Goal: Information Seeking & Learning: Learn about a topic

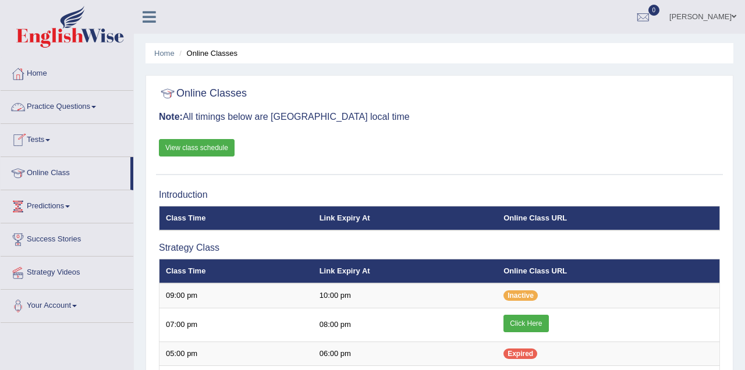
click at [67, 104] on link "Practice Questions" at bounding box center [67, 105] width 133 height 29
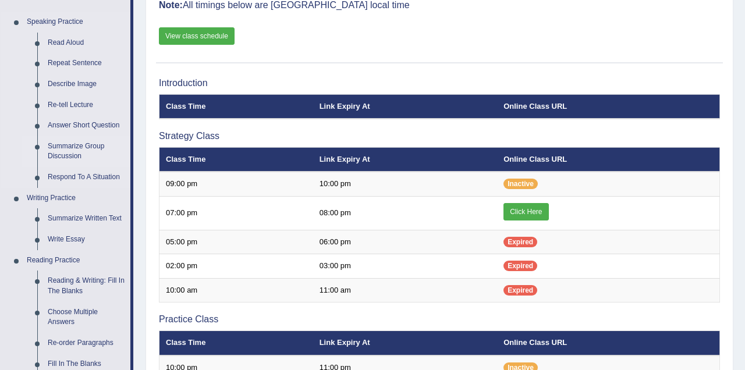
scroll to position [116, 0]
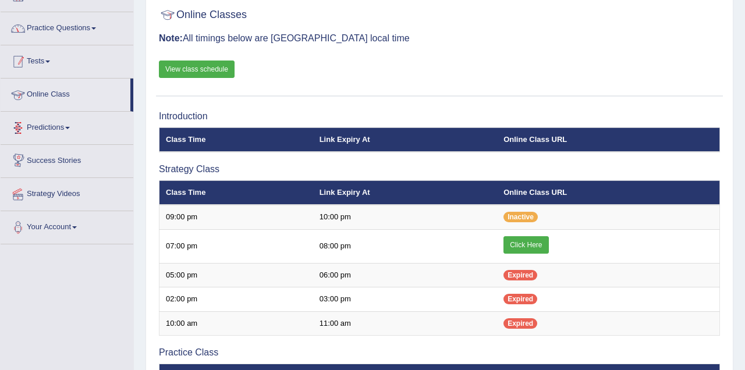
scroll to position [58, 0]
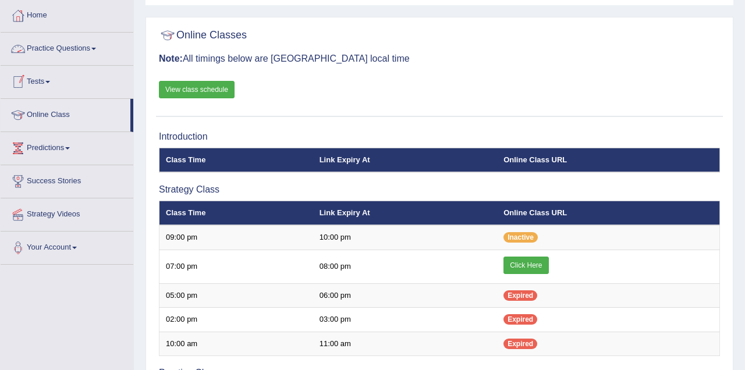
click at [68, 49] on link "Practice Questions" at bounding box center [67, 47] width 133 height 29
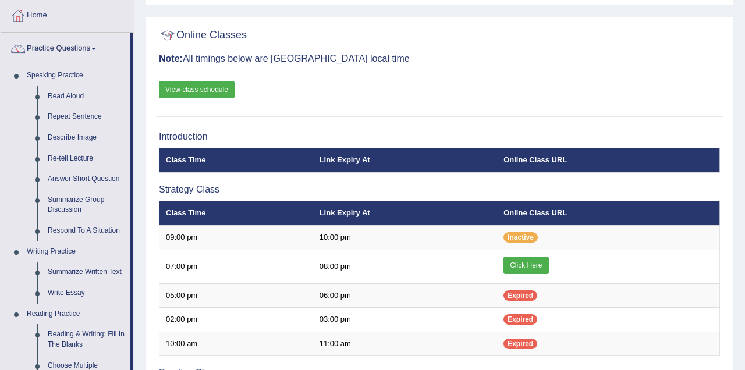
click at [197, 88] on link "View class schedule" at bounding box center [197, 89] width 76 height 17
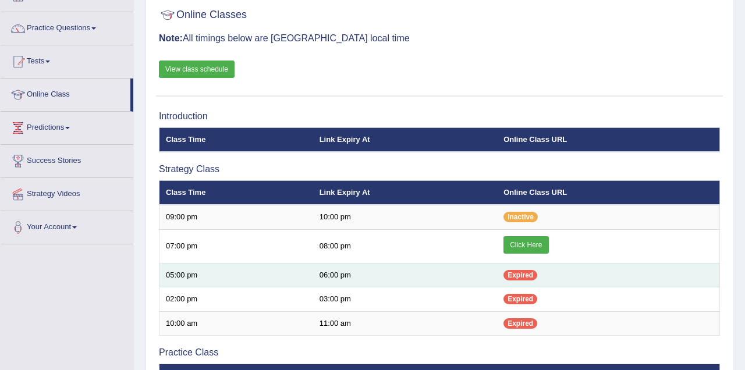
scroll to position [58, 0]
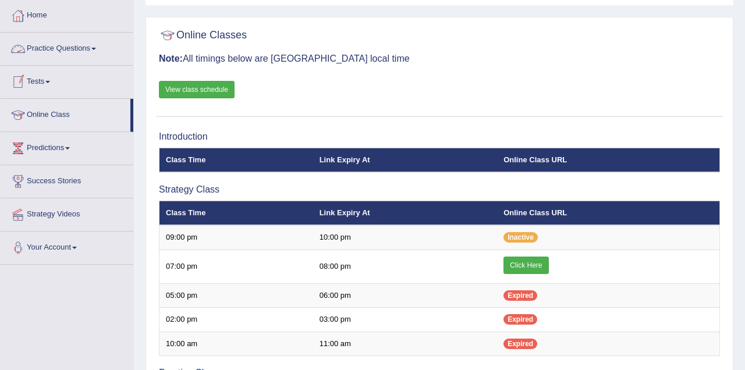
click at [70, 45] on link "Practice Questions" at bounding box center [67, 47] width 133 height 29
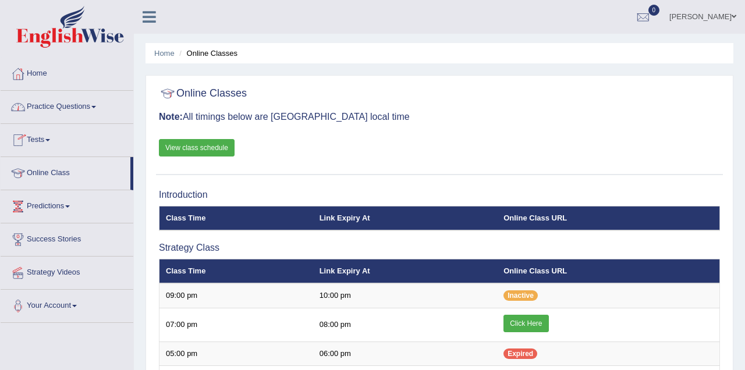
click at [76, 103] on link "Practice Questions" at bounding box center [67, 105] width 133 height 29
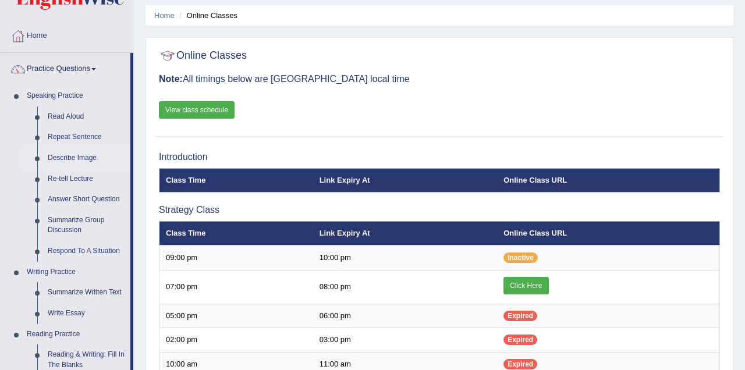
scroll to position [58, 0]
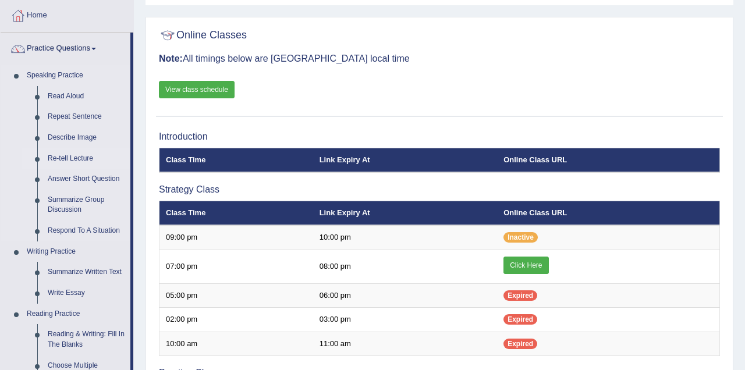
click at [84, 159] on link "Re-tell Lecture" at bounding box center [86, 158] width 88 height 21
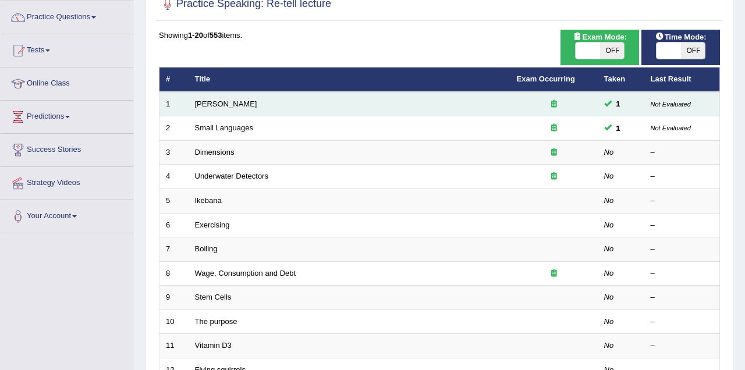
scroll to position [116, 0]
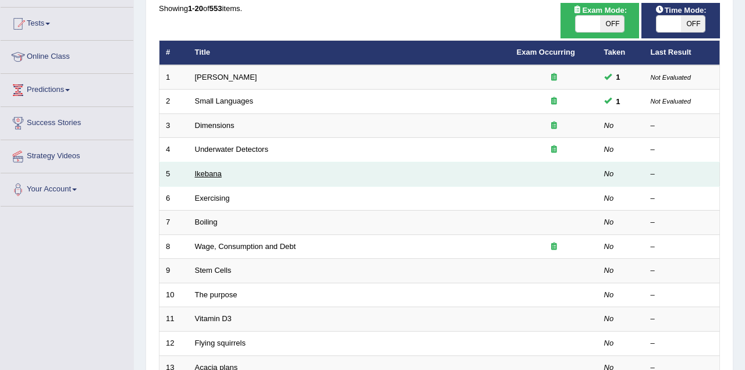
click at [216, 178] on link "Ikebana" at bounding box center [208, 173] width 27 height 9
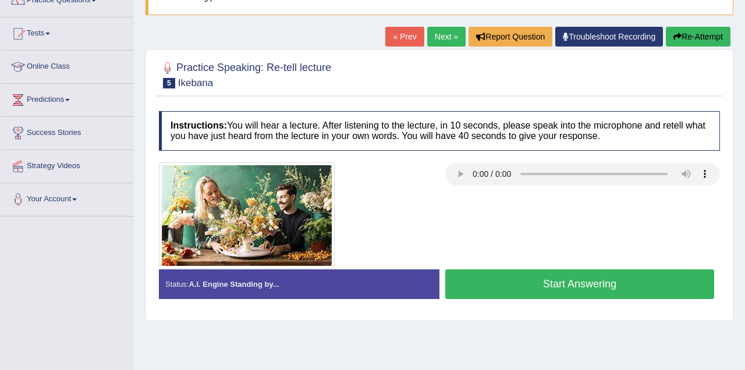
scroll to position [116, 0]
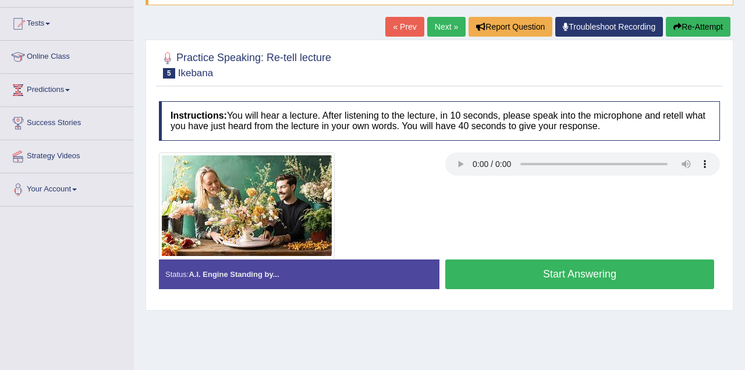
click at [544, 271] on button "Start Answering" at bounding box center [579, 275] width 269 height 30
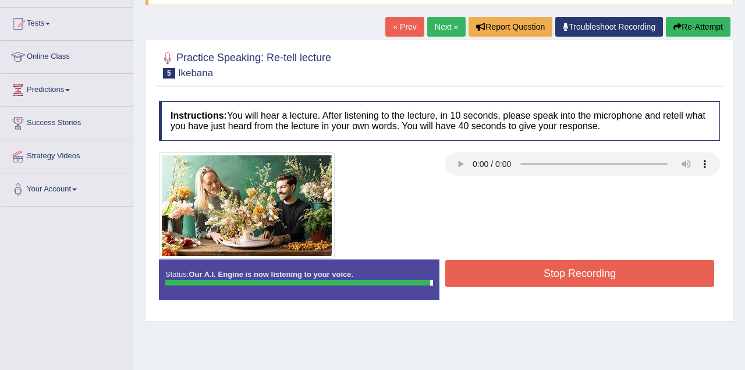
click at [586, 275] on button "Stop Recording" at bounding box center [579, 273] width 269 height 27
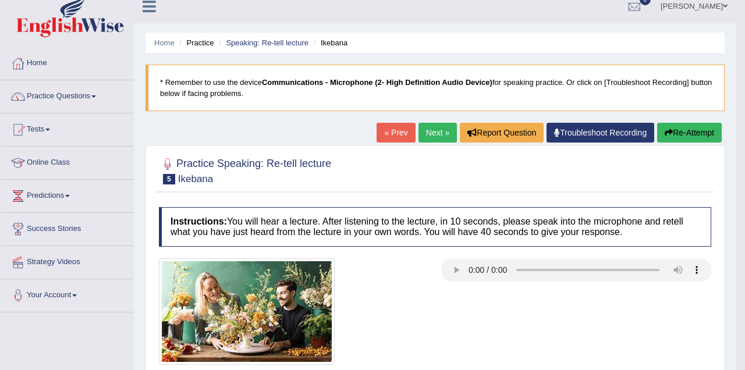
scroll to position [0, 0]
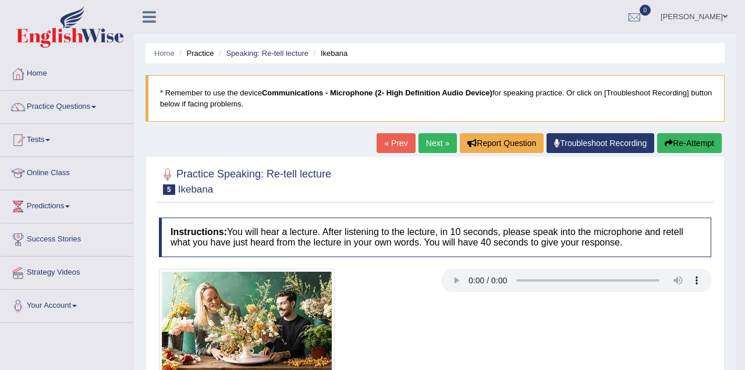
click at [436, 140] on link "Next »" at bounding box center [437, 143] width 38 height 20
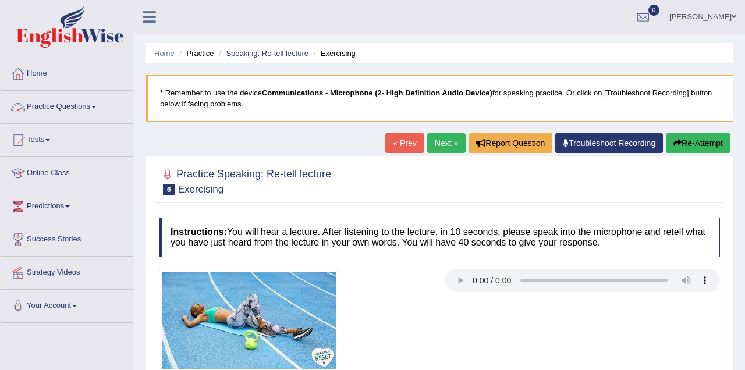
click at [62, 105] on link "Practice Questions" at bounding box center [67, 105] width 133 height 29
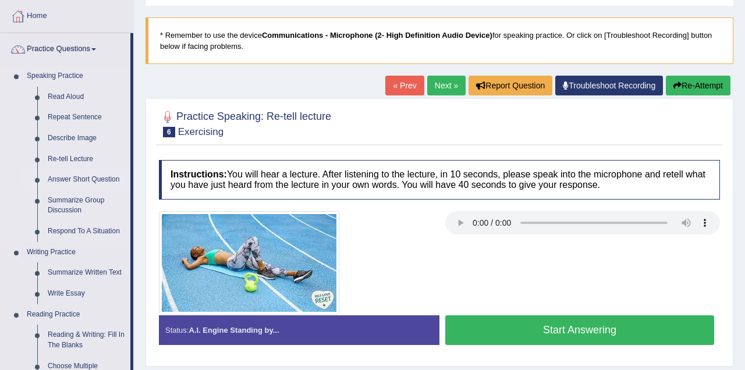
scroll to position [58, 0]
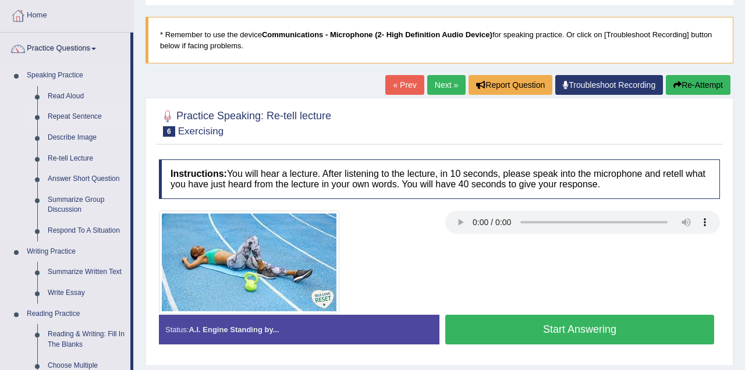
click at [88, 115] on link "Repeat Sentence" at bounding box center [86, 116] width 88 height 21
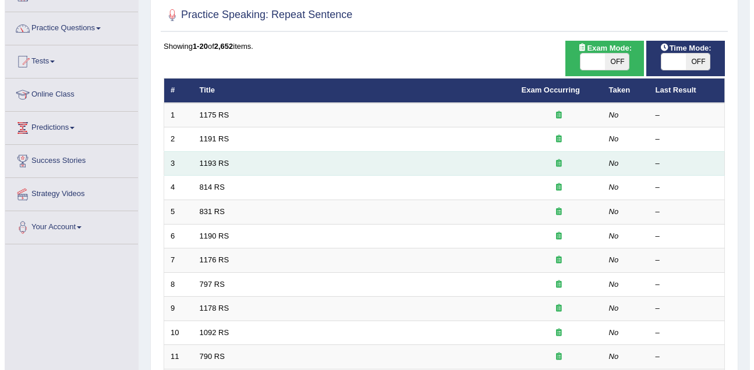
scroll to position [58, 0]
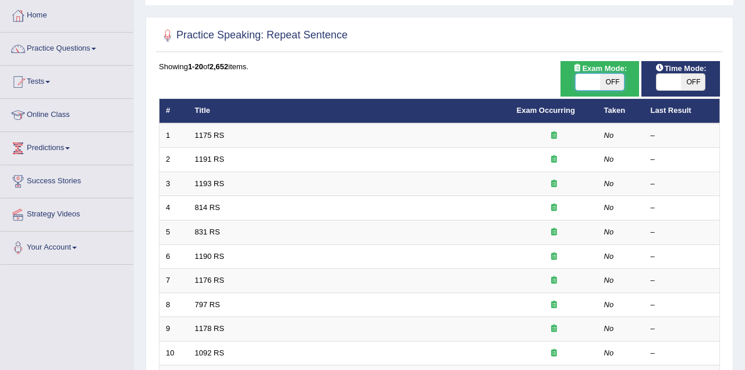
click at [591, 76] on span at bounding box center [588, 82] width 24 height 16
checkbox input "true"
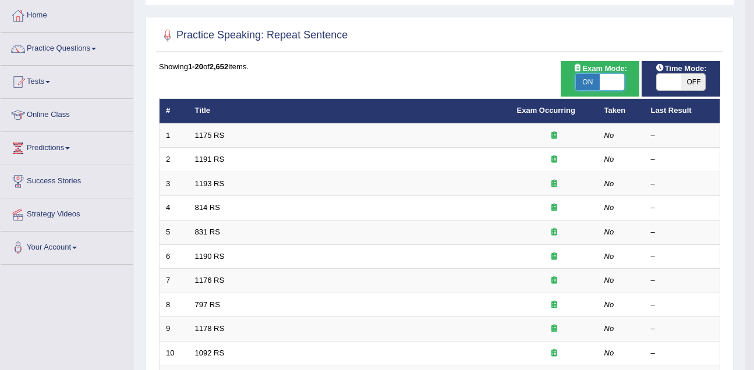
click at [0, 0] on div "Success Exam mode changed OK" at bounding box center [0, 0] width 0 height 0
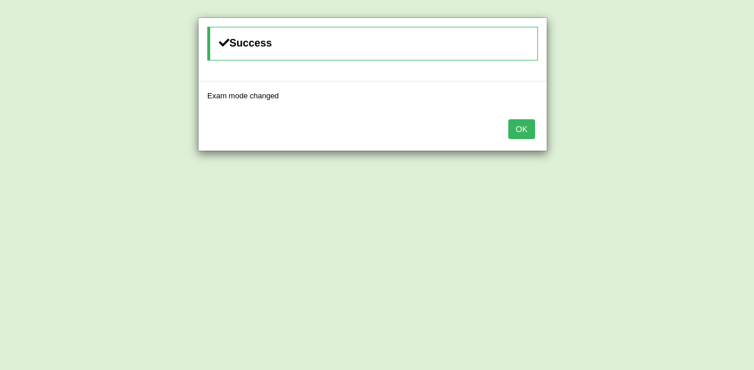
click at [523, 125] on button "OK" at bounding box center [521, 129] width 27 height 20
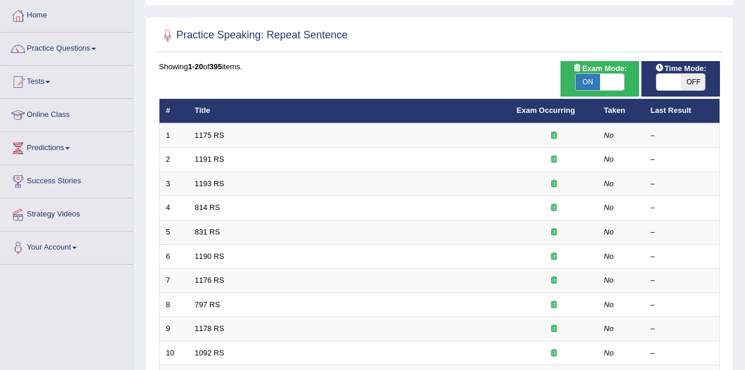
click at [681, 79] on span "OFF" at bounding box center [693, 82] width 24 height 16
checkbox input "true"
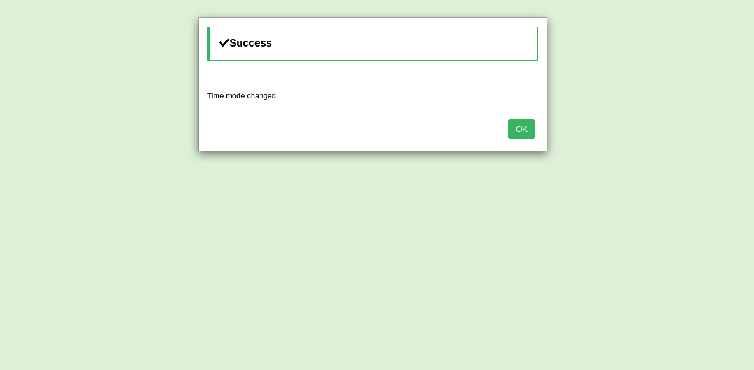
click at [670, 82] on div "Success Time mode changed OK" at bounding box center [377, 185] width 754 height 370
click at [531, 131] on button "OK" at bounding box center [521, 129] width 27 height 20
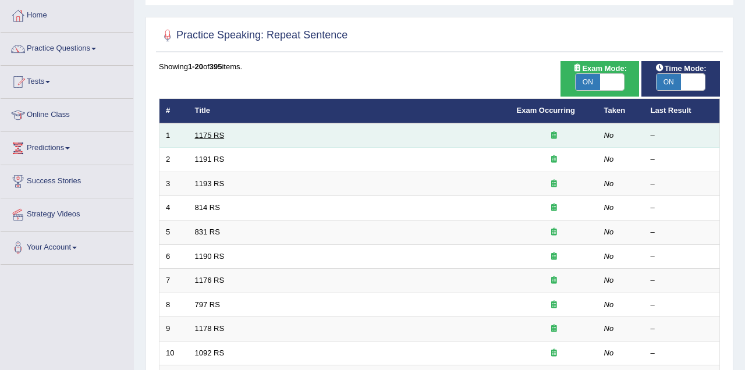
click at [210, 134] on link "1175 RS" at bounding box center [210, 135] width 30 height 9
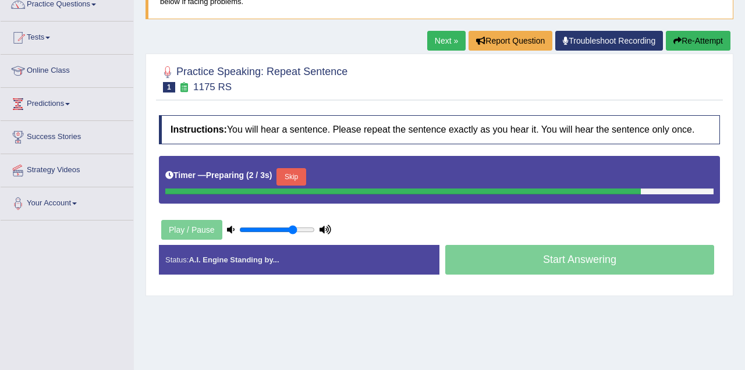
scroll to position [116, 0]
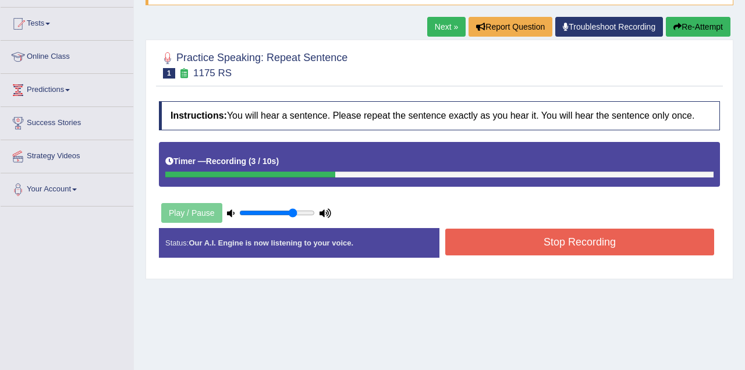
click at [485, 242] on button "Stop Recording" at bounding box center [579, 242] width 269 height 27
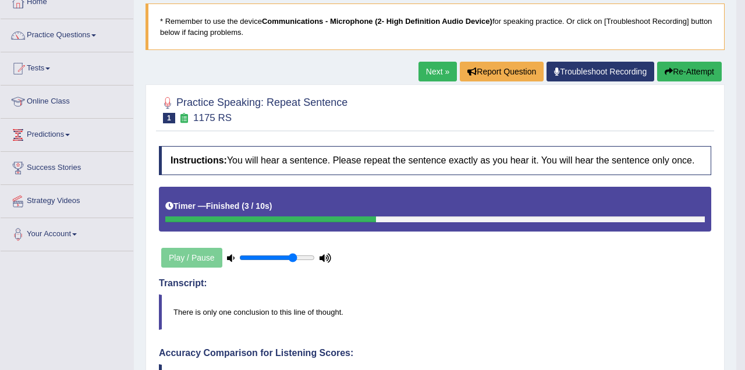
scroll to position [0, 0]
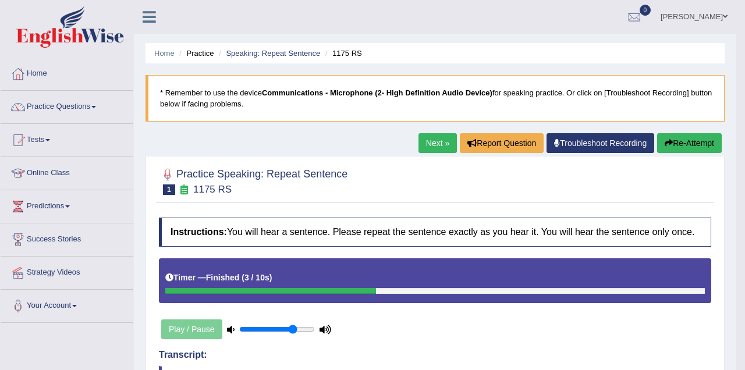
click at [431, 141] on link "Next »" at bounding box center [437, 143] width 38 height 20
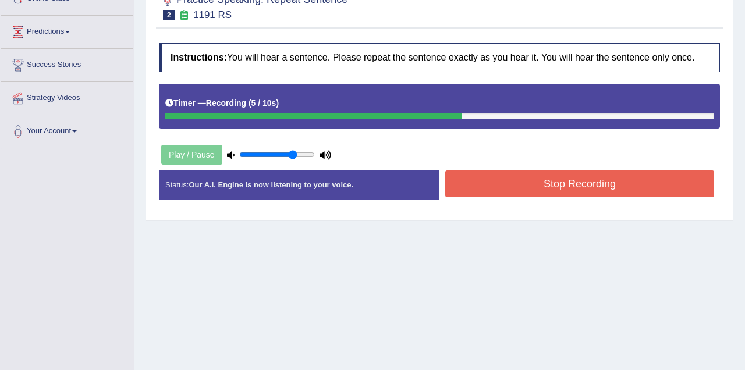
click at [493, 187] on button "Stop Recording" at bounding box center [579, 184] width 269 height 27
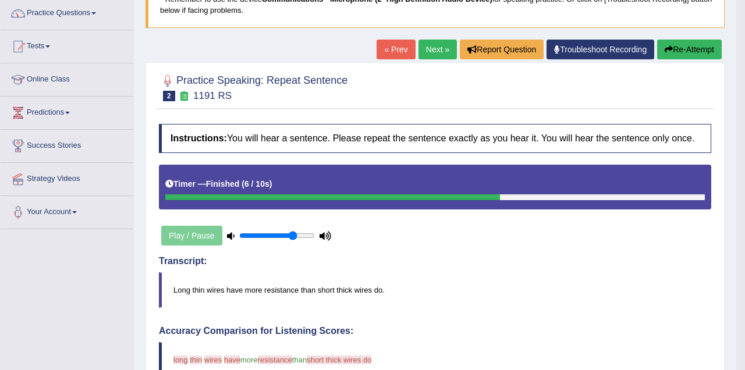
scroll to position [58, 0]
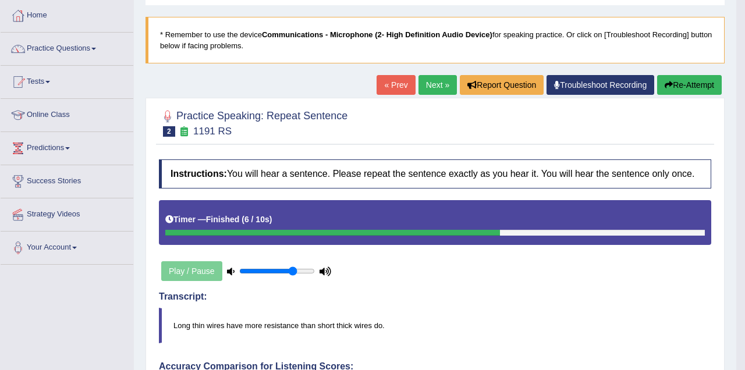
click at [431, 80] on link "Next »" at bounding box center [437, 85] width 38 height 20
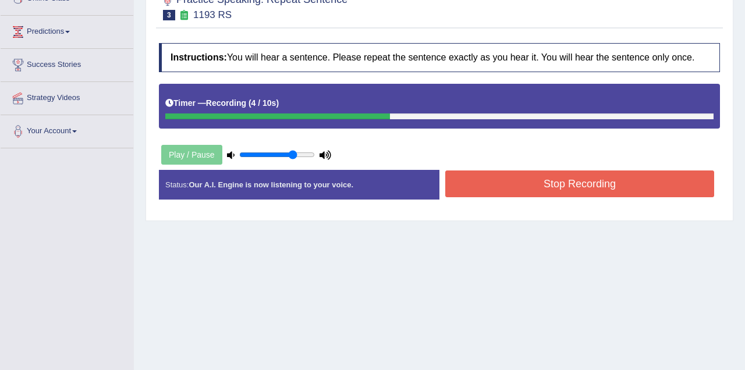
click at [477, 188] on button "Stop Recording" at bounding box center [579, 184] width 269 height 27
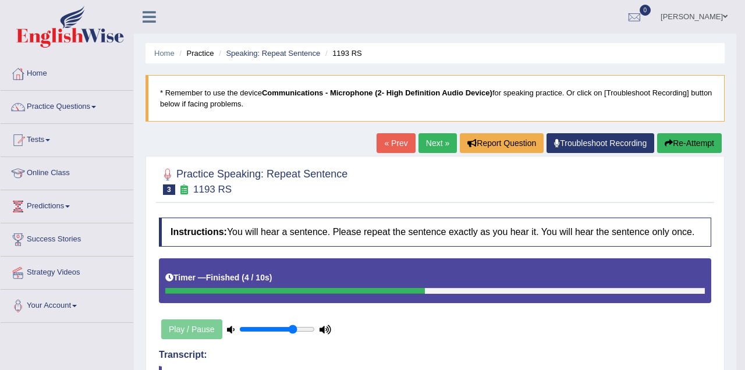
click at [427, 142] on link "Next »" at bounding box center [437, 143] width 38 height 20
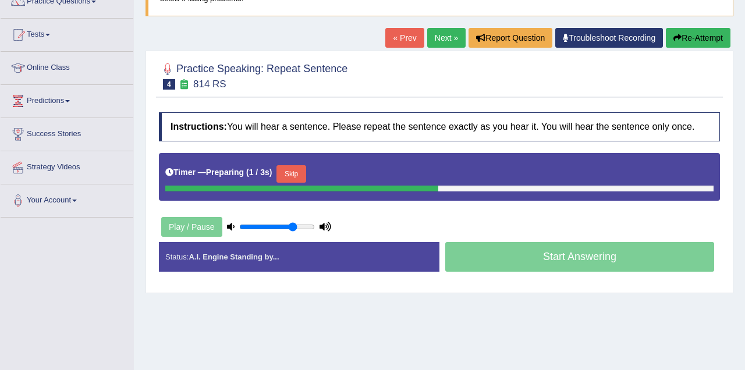
scroll to position [116, 0]
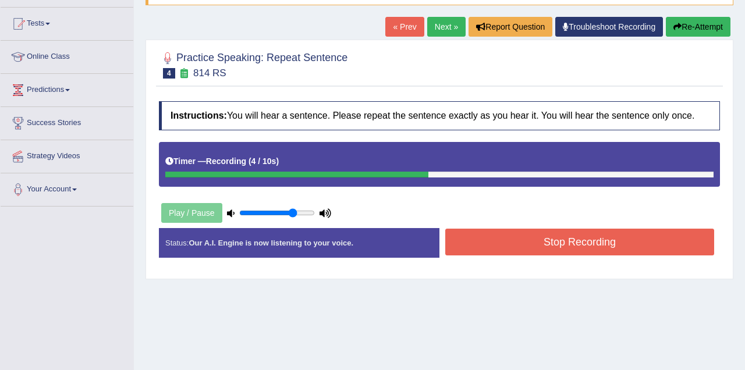
click at [495, 245] on button "Stop Recording" at bounding box center [579, 242] width 269 height 27
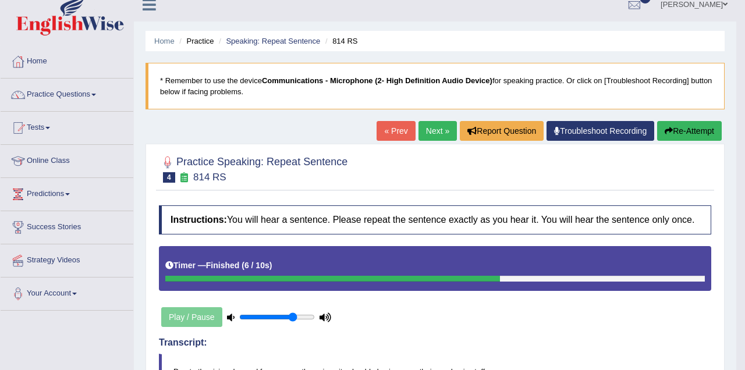
scroll to position [0, 0]
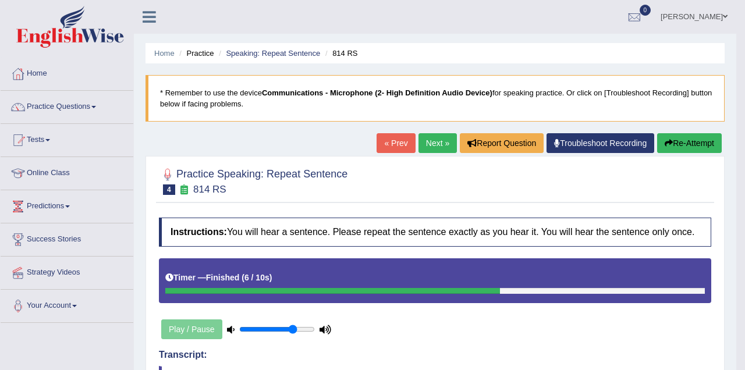
click at [428, 144] on link "Next »" at bounding box center [437, 143] width 38 height 20
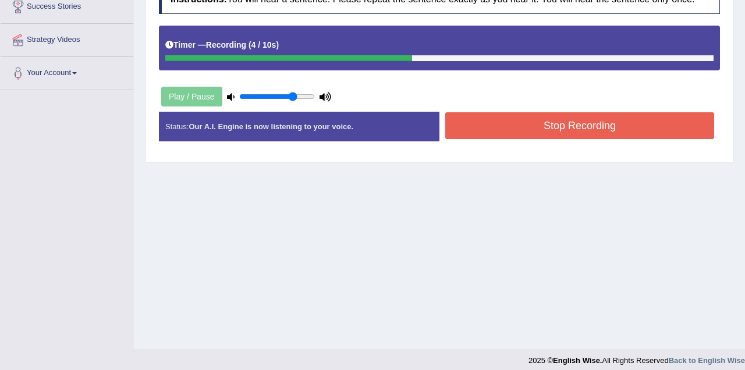
click at [503, 125] on button "Stop Recording" at bounding box center [579, 125] width 269 height 27
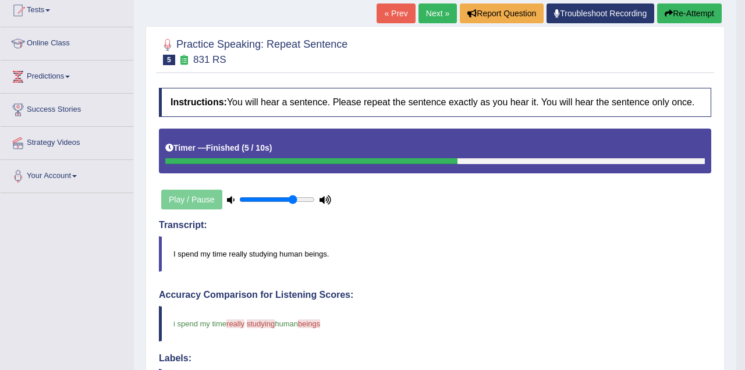
scroll to position [116, 0]
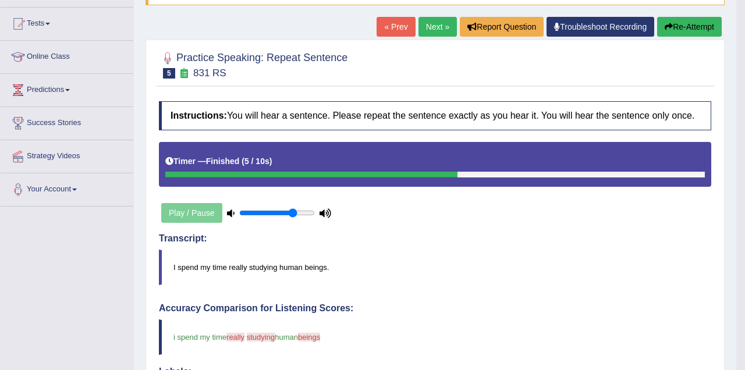
click at [428, 26] on link "Next »" at bounding box center [437, 27] width 38 height 20
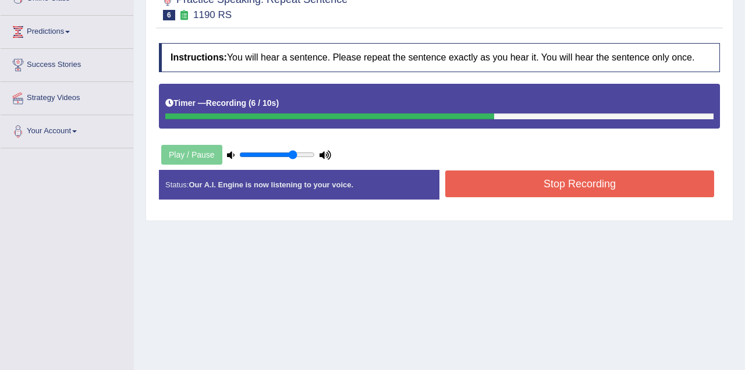
click at [504, 183] on button "Stop Recording" at bounding box center [579, 184] width 269 height 27
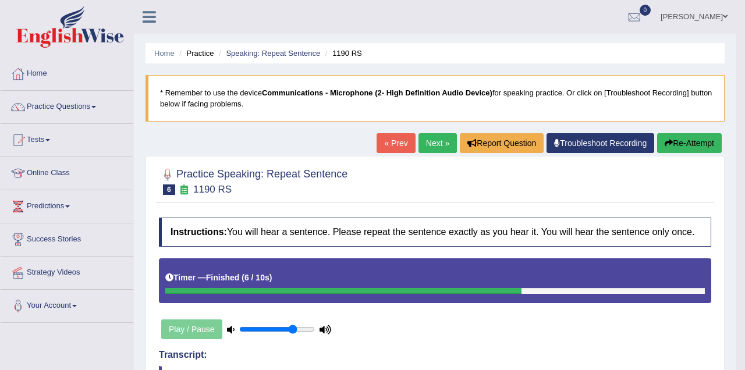
click at [428, 141] on link "Next »" at bounding box center [437, 143] width 38 height 20
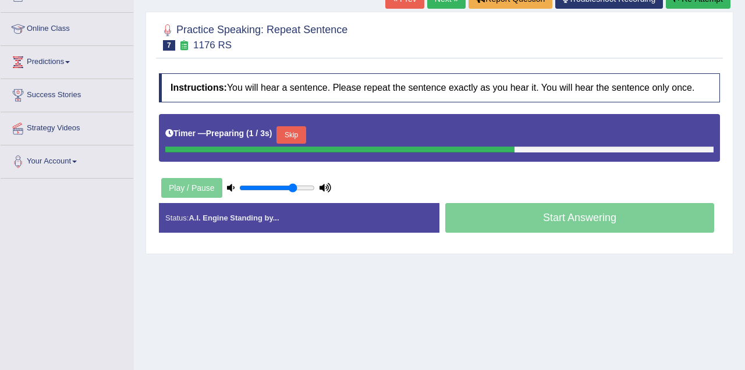
scroll to position [175, 0]
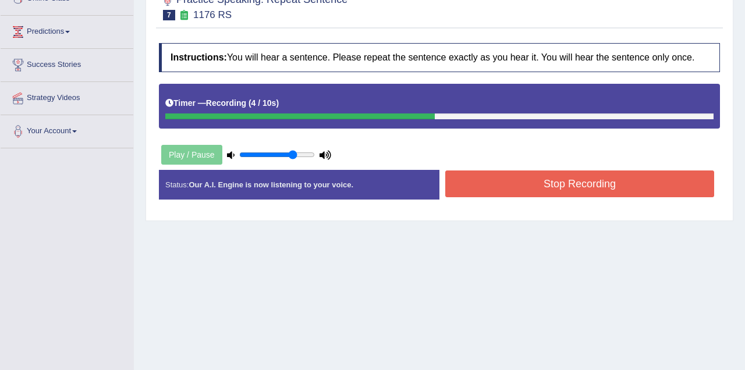
click at [514, 189] on button "Stop Recording" at bounding box center [579, 184] width 269 height 27
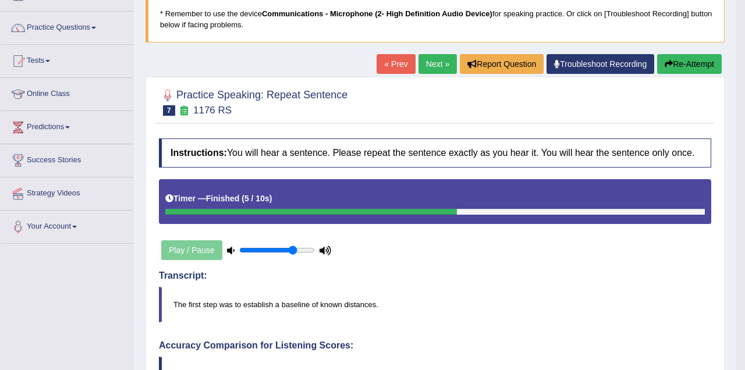
scroll to position [58, 0]
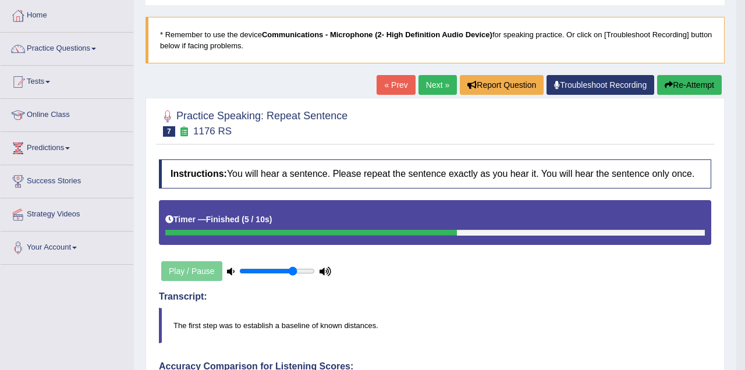
click at [431, 86] on link "Next »" at bounding box center [437, 85] width 38 height 20
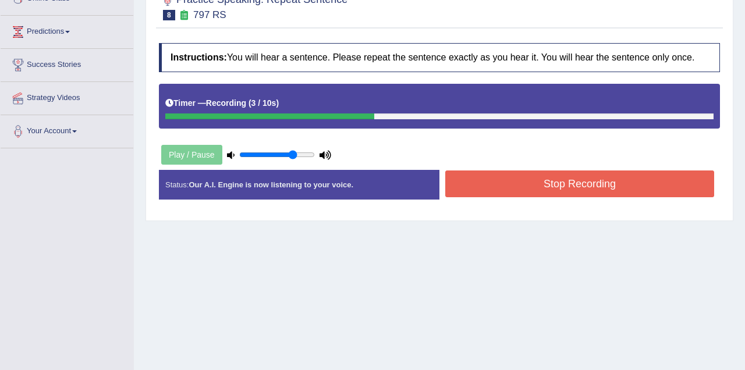
click at [477, 181] on button "Stop Recording" at bounding box center [579, 184] width 269 height 27
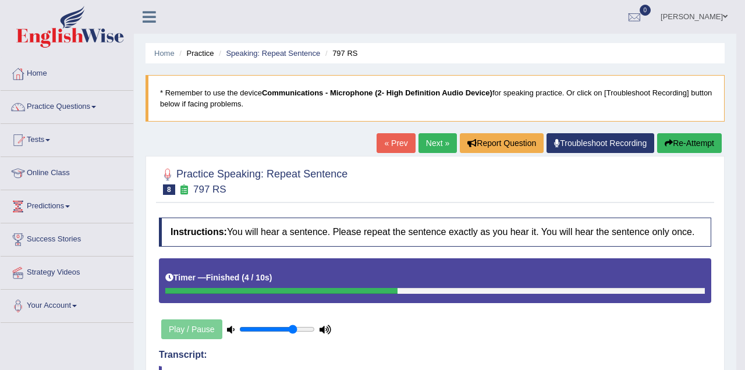
click at [433, 143] on link "Next »" at bounding box center [437, 143] width 38 height 20
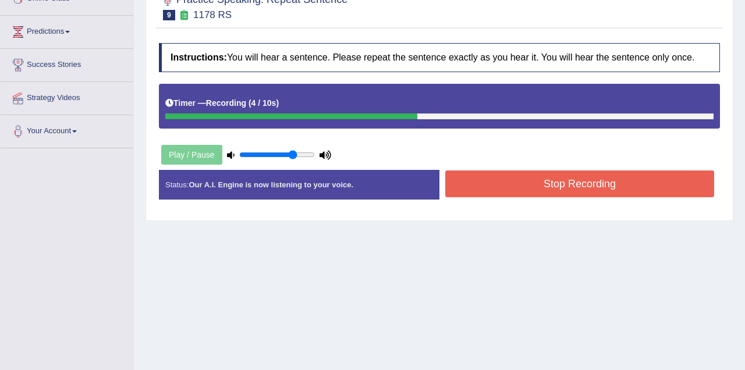
click at [493, 183] on button "Stop Recording" at bounding box center [579, 184] width 269 height 27
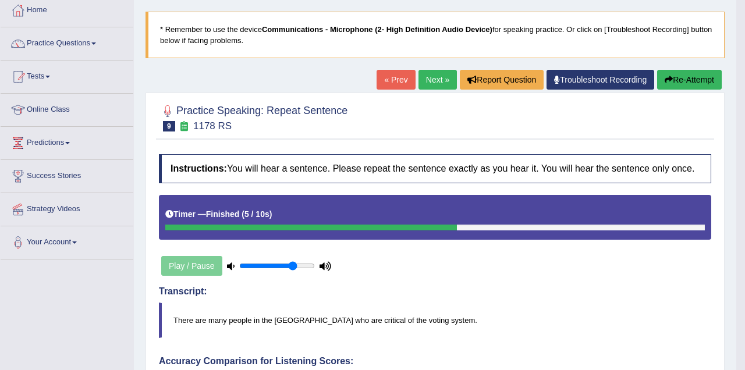
scroll to position [58, 0]
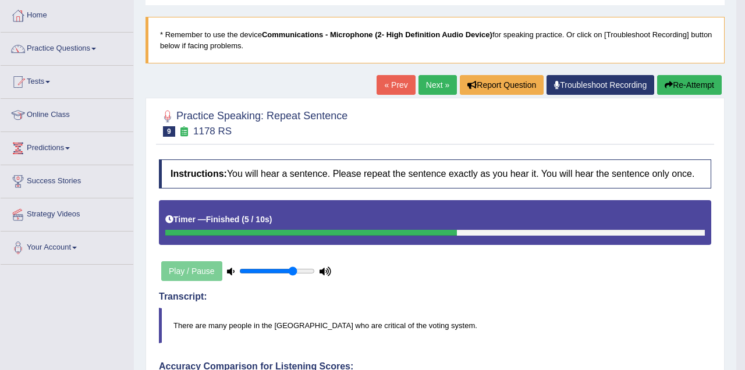
click at [428, 84] on link "Next »" at bounding box center [437, 85] width 38 height 20
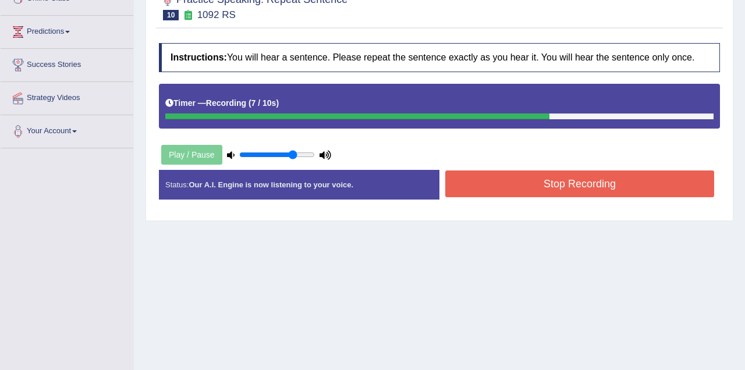
click at [470, 182] on button "Stop Recording" at bounding box center [579, 184] width 269 height 27
